Goal: Task Accomplishment & Management: Manage account settings

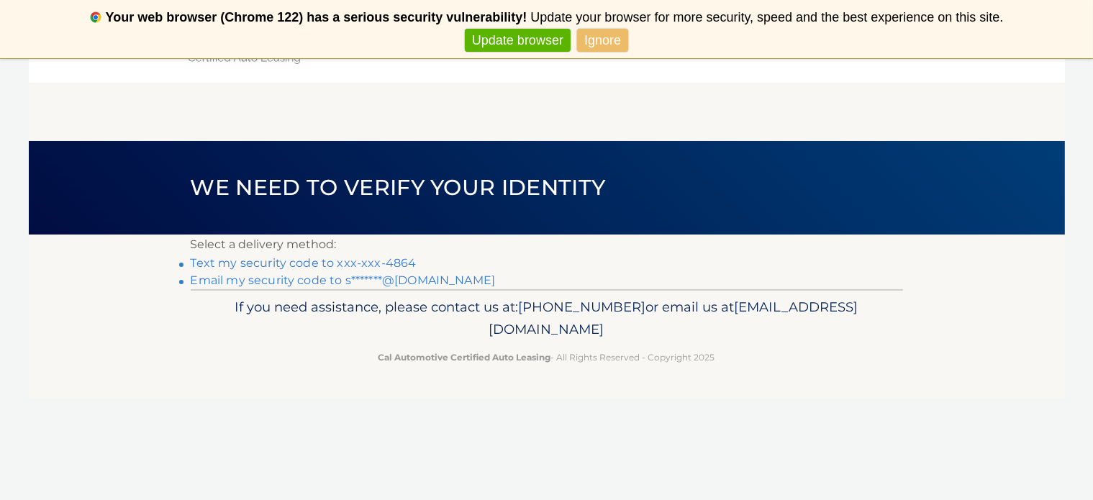
click at [371, 266] on link "Text my security code to xxx-xxx-4864" at bounding box center [304, 263] width 226 height 14
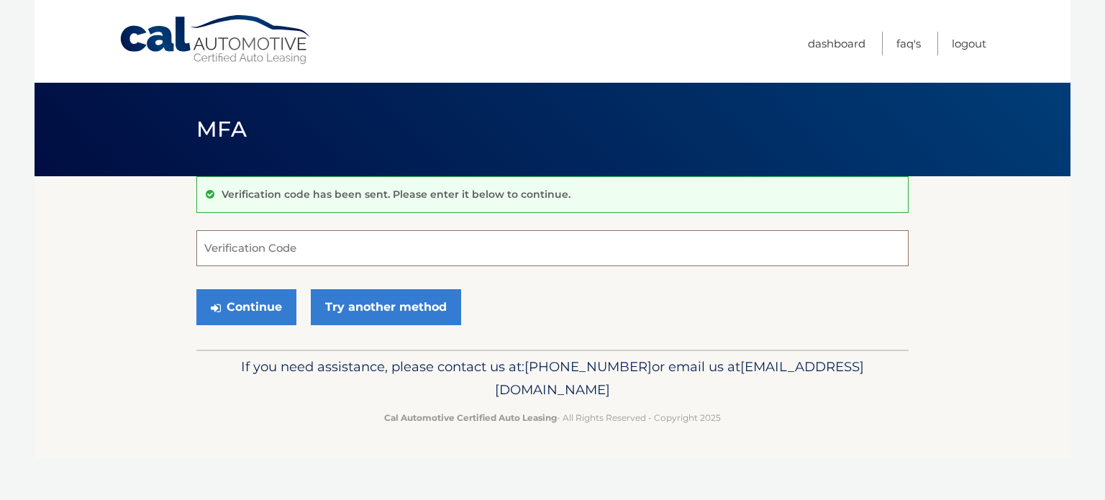
click at [321, 248] on input "Verification Code" at bounding box center [552, 248] width 712 height 36
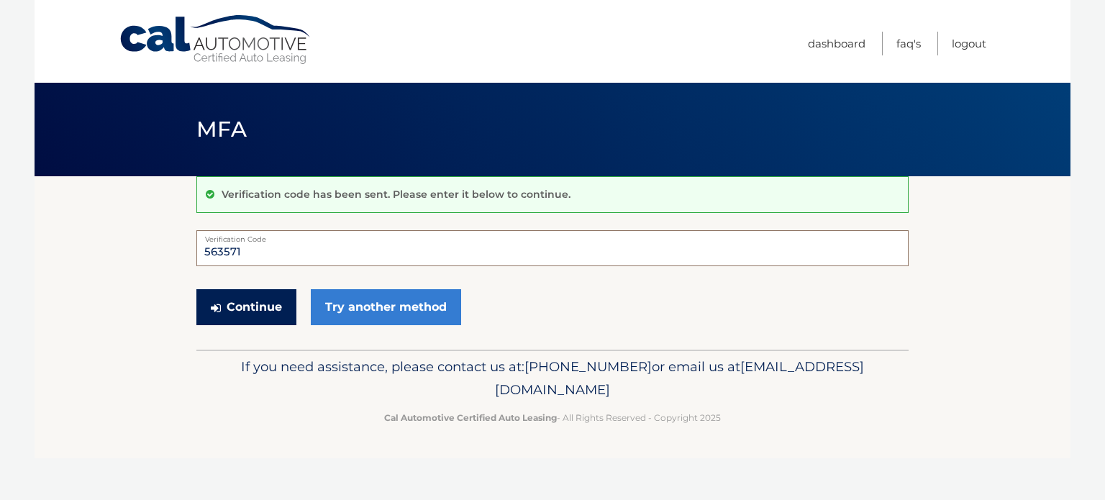
type input "563571"
click at [258, 313] on button "Continue" at bounding box center [246, 307] width 100 height 36
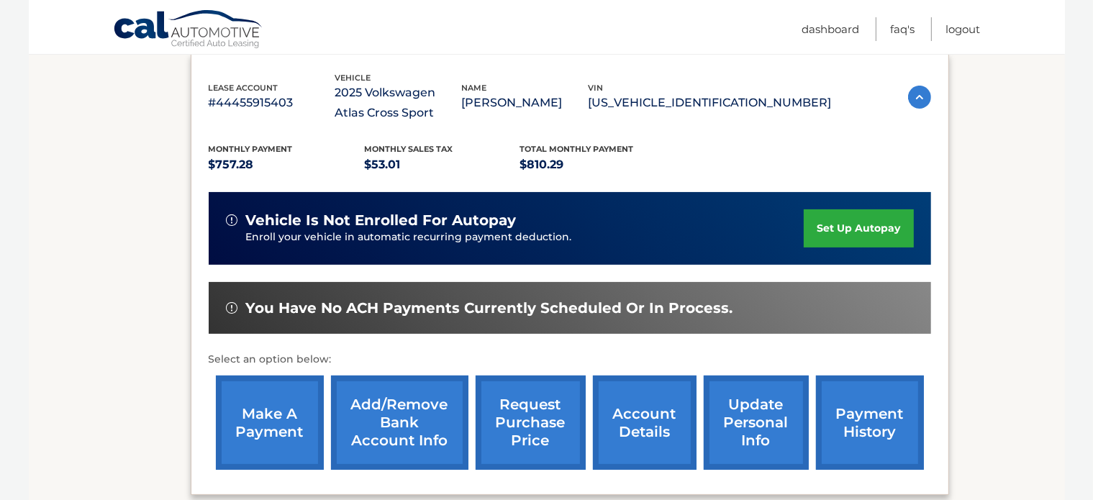
scroll to position [246, 0]
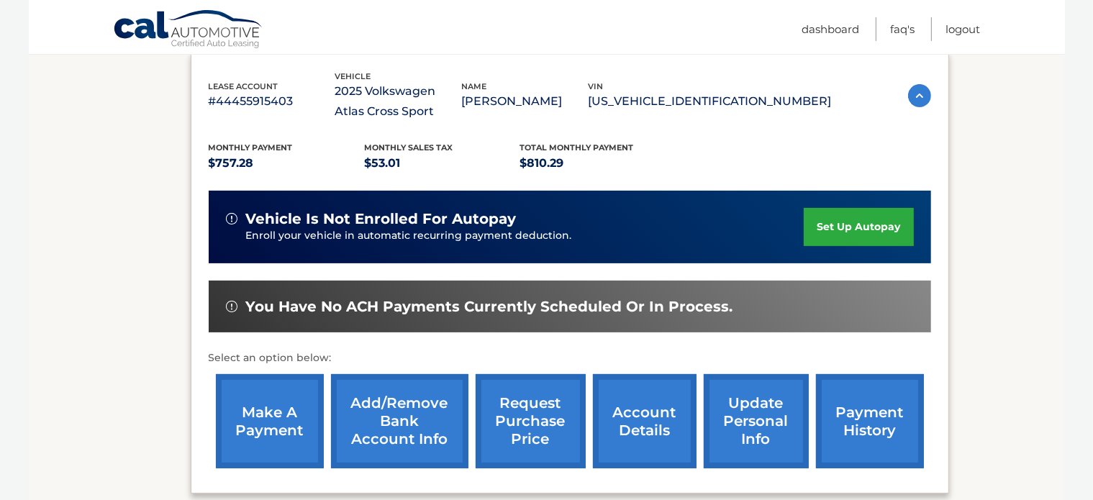
click at [265, 425] on link "make a payment" at bounding box center [270, 421] width 108 height 94
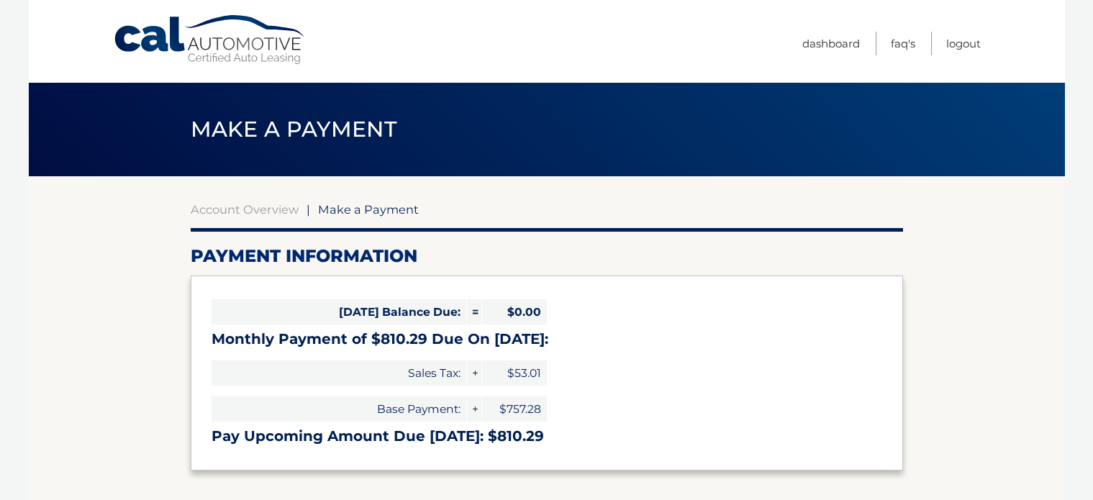
select select "Y2RjZTIxOGQtZjMzZC00Y2U0LWEwM2YtZmFmMjBmNWUyMzlj"
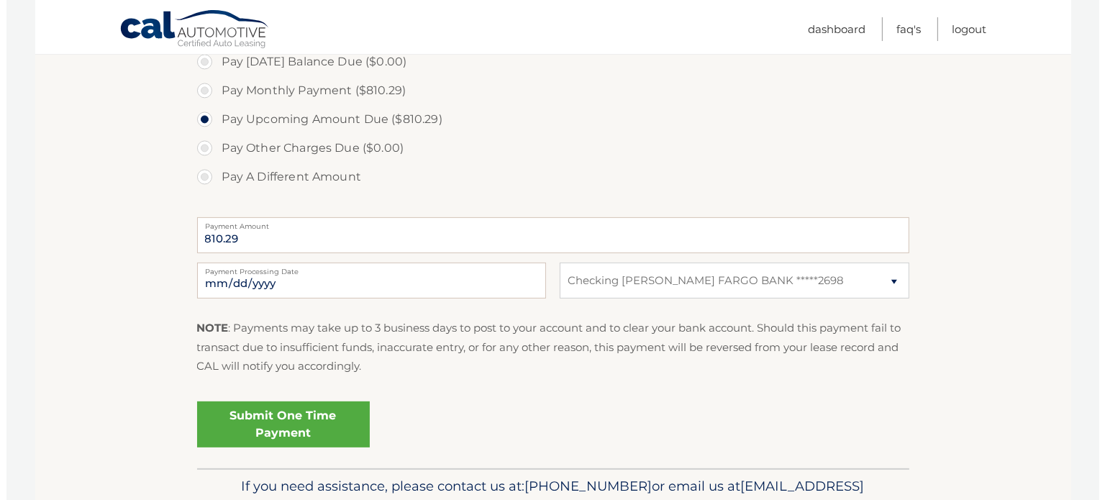
scroll to position [518, 0]
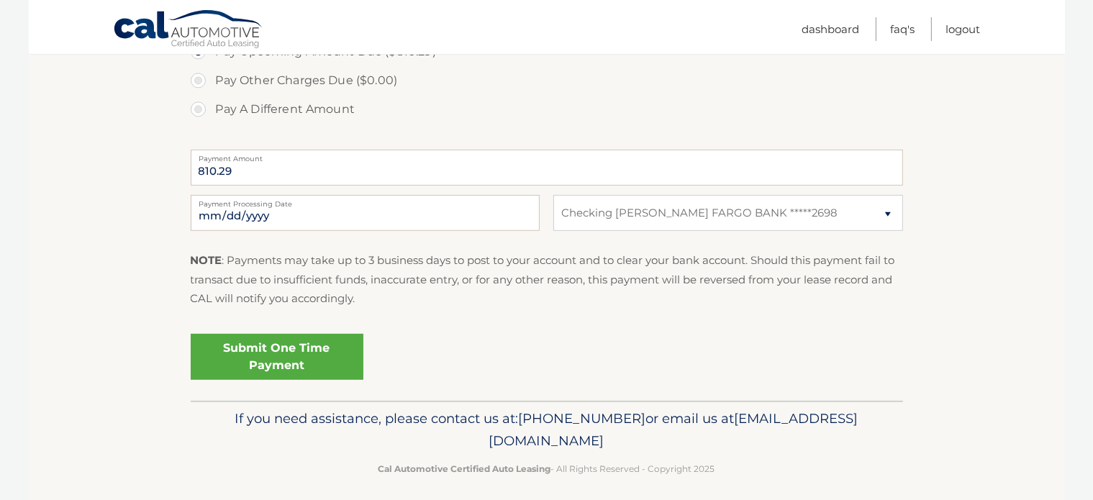
click at [281, 356] on link "Submit One Time Payment" at bounding box center [277, 357] width 173 height 46
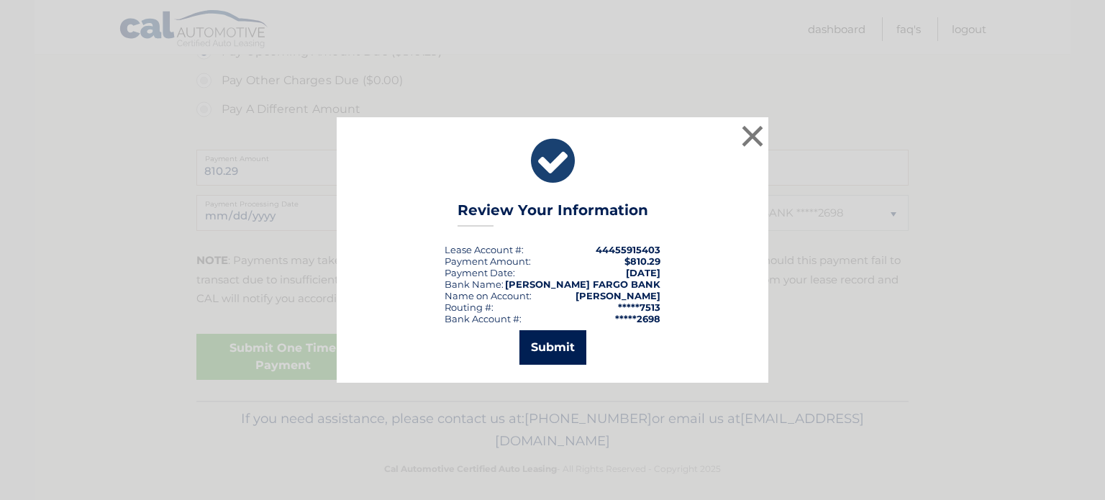
click at [550, 352] on button "Submit" at bounding box center [552, 347] width 67 height 35
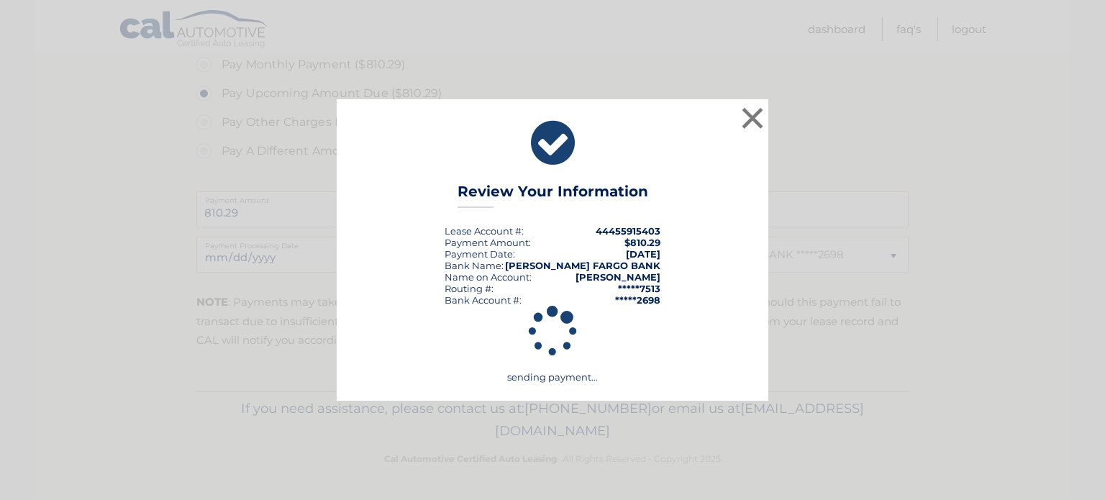
scroll to position [475, 0]
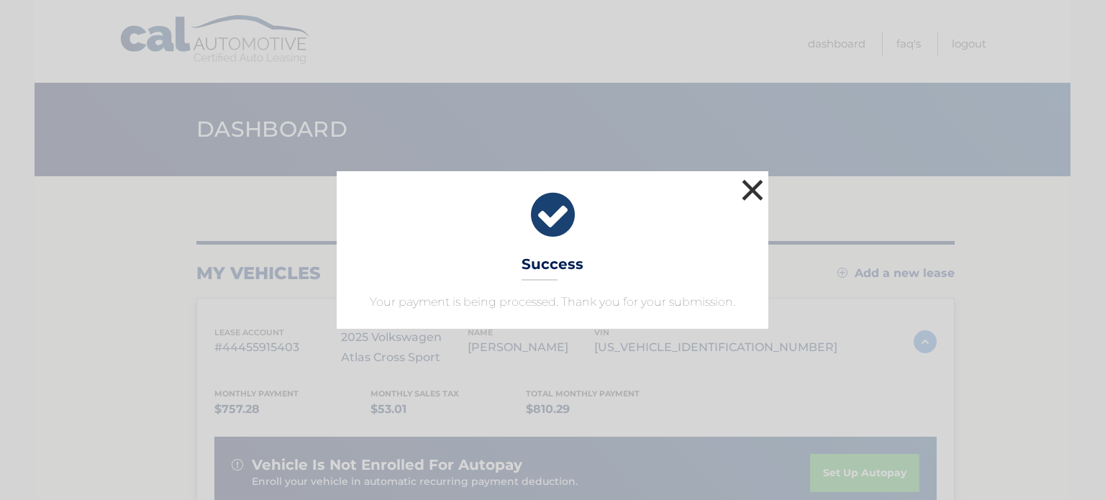
click at [748, 183] on button "×" at bounding box center [752, 190] width 29 height 29
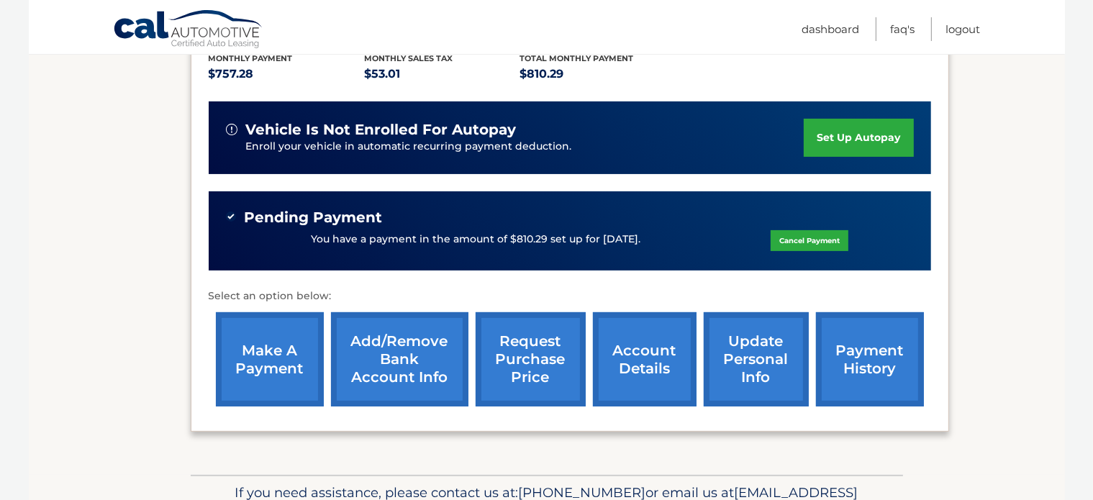
scroll to position [360, 0]
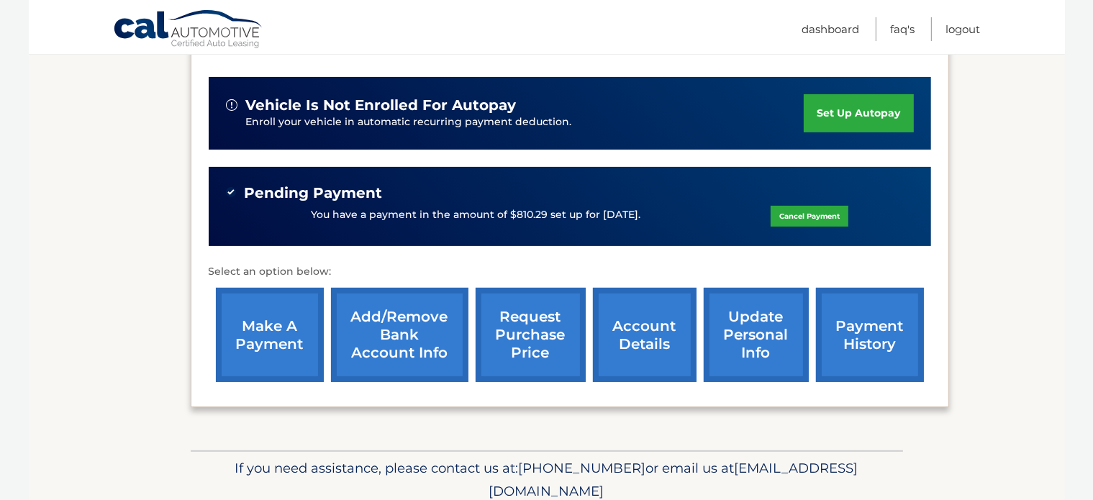
click at [388, 331] on link "Add/Remove bank account info" at bounding box center [399, 335] width 137 height 94
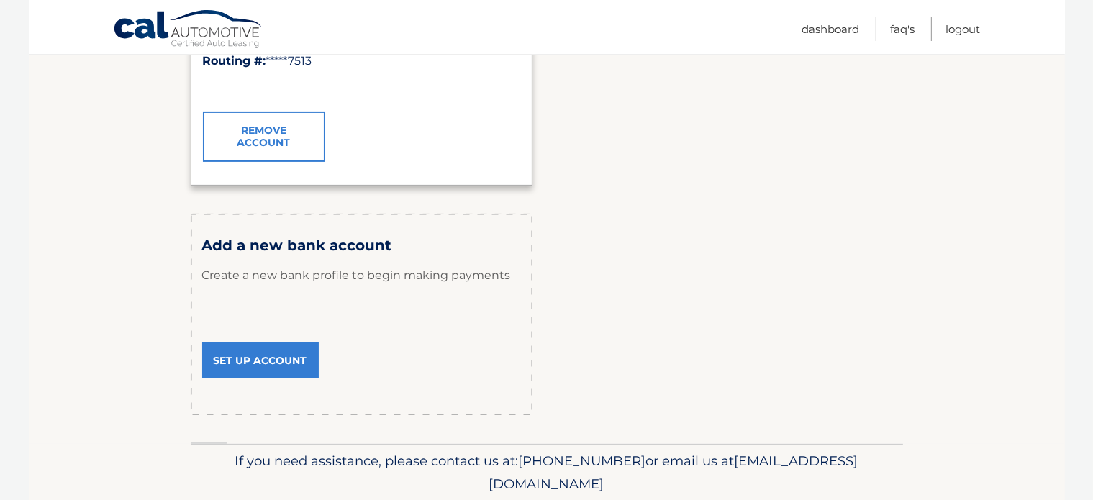
scroll to position [413, 0]
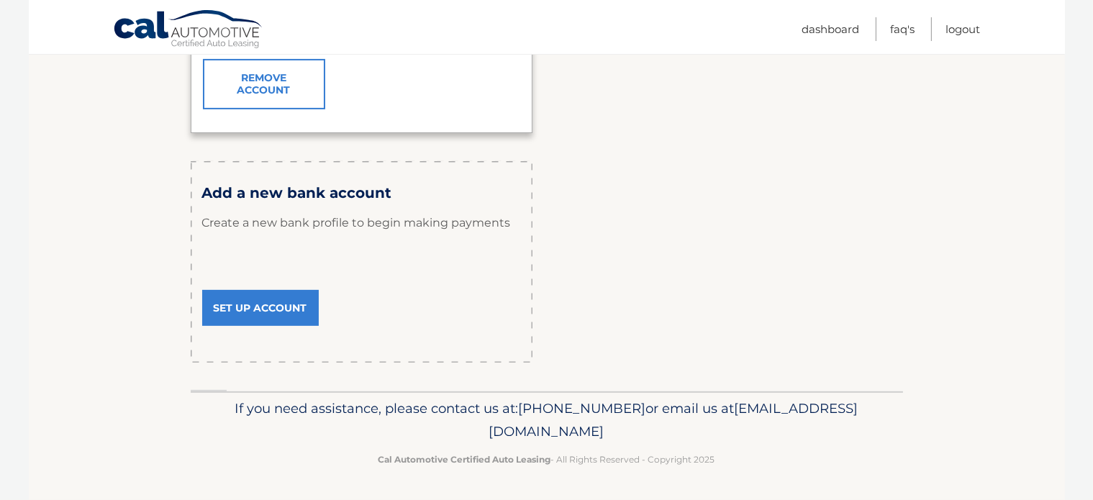
click at [276, 309] on link "Set Up Account" at bounding box center [260, 308] width 117 height 36
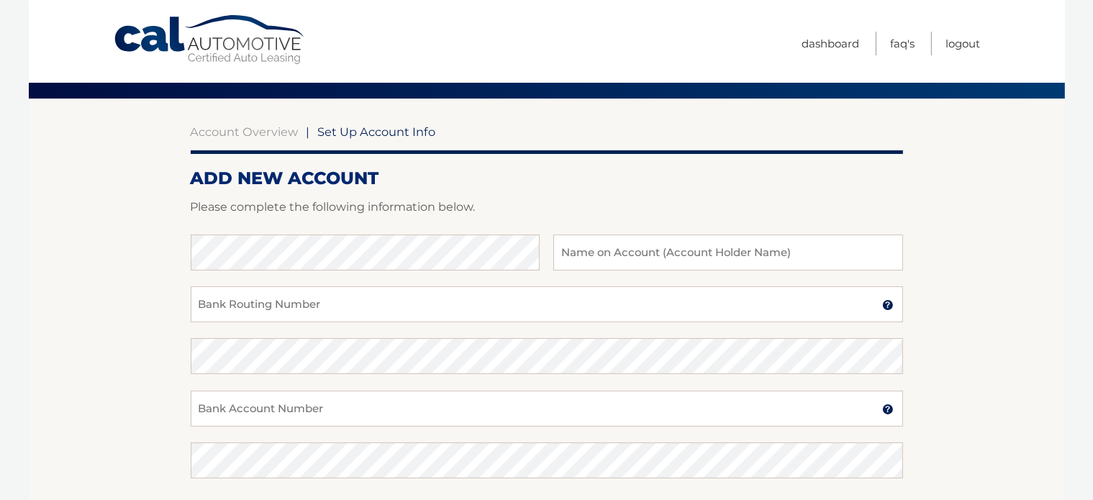
scroll to position [216, 0]
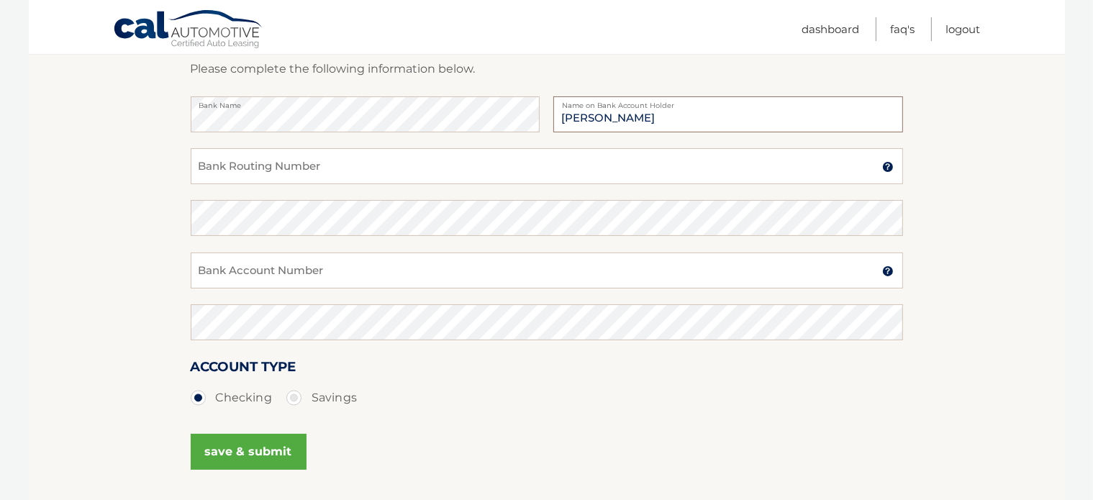
type input "[PERSON_NAME]"
click at [261, 170] on input "Bank Routing Number" at bounding box center [547, 166] width 712 height 36
type input "063107513"
click at [248, 276] on input "Bank Account Number" at bounding box center [547, 270] width 712 height 36
type input "3364650980"
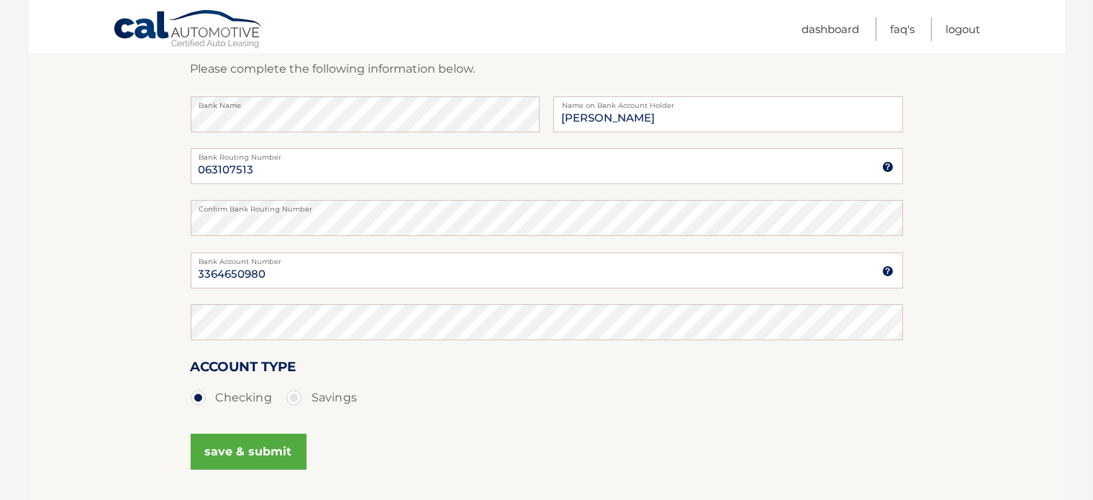
click at [355, 351] on div "Confirm Bank Account Number" at bounding box center [547, 330] width 712 height 52
click at [232, 450] on button "save & submit" at bounding box center [249, 452] width 116 height 36
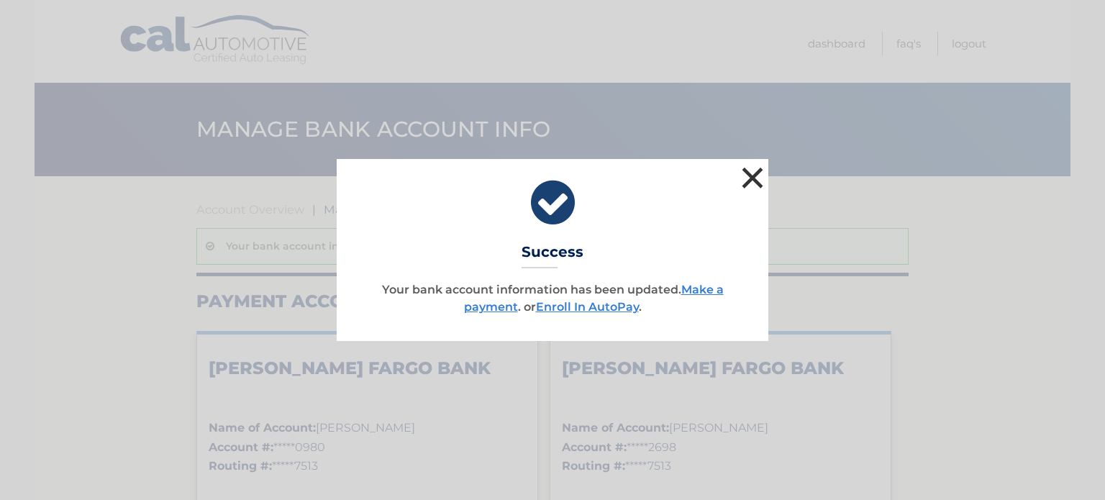
click at [753, 172] on button "×" at bounding box center [752, 177] width 29 height 29
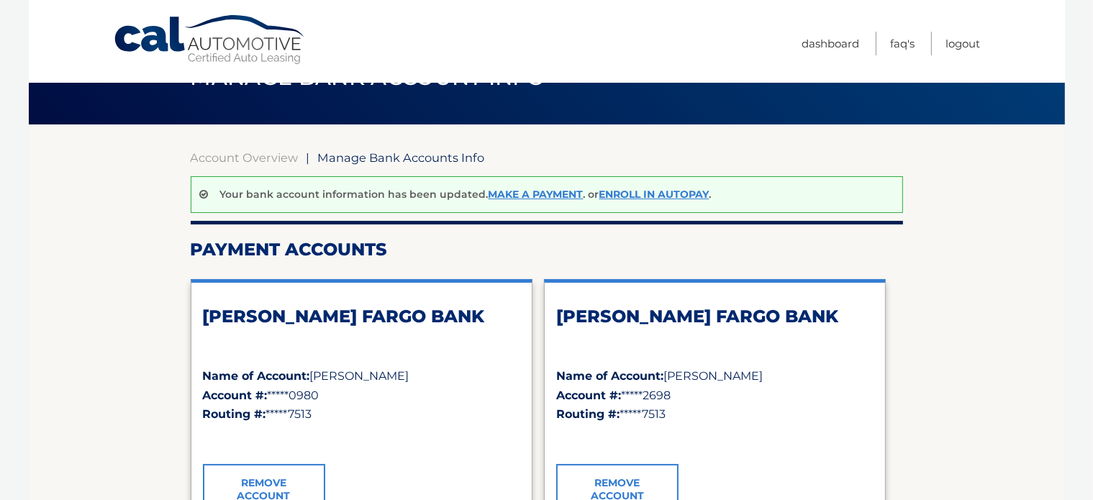
scroll to position [72, 0]
